Goal: Task Accomplishment & Management: Use online tool/utility

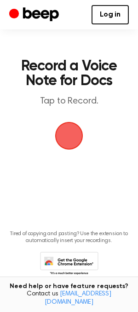
scroll to position [20, 0]
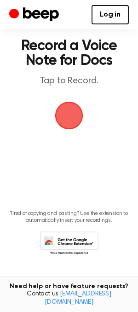
click at [71, 116] on span "button" at bounding box center [68, 115] width 35 height 35
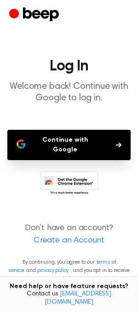
click at [99, 133] on button "Continue with Google" at bounding box center [68, 145] width 123 height 30
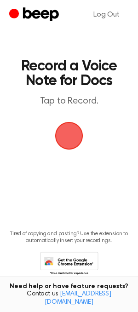
click at [70, 141] on span "button" at bounding box center [69, 136] width 52 height 52
